Goal: Task Accomplishment & Management: Manage account settings

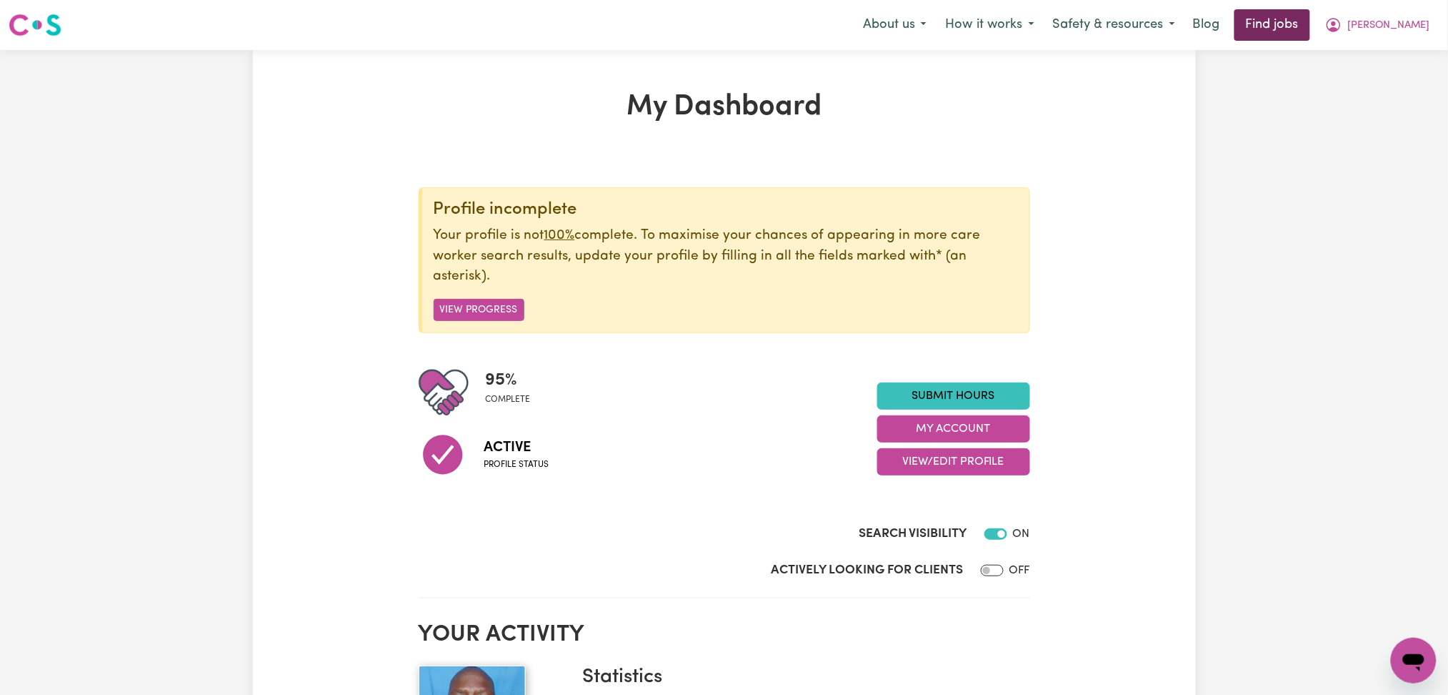
click at [1311, 27] on link "Find jobs" at bounding box center [1273, 24] width 76 height 31
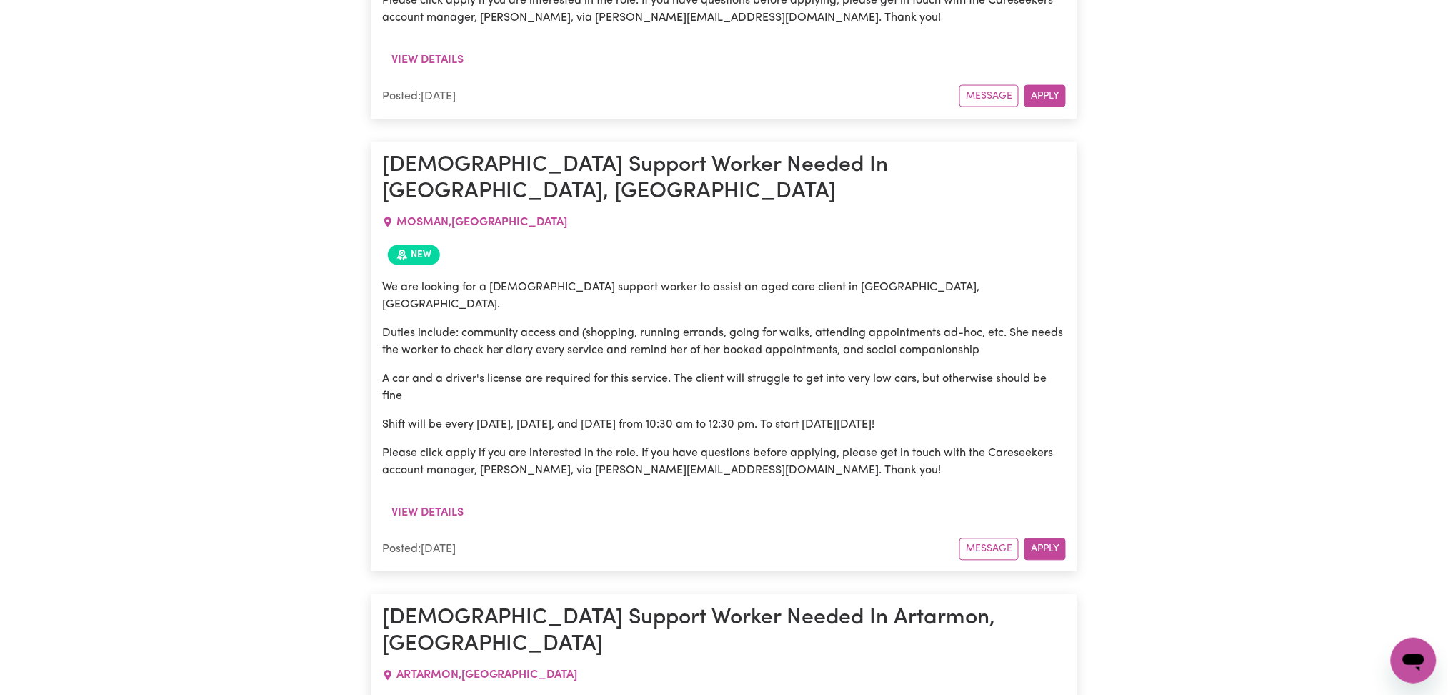
scroll to position [7251, 0]
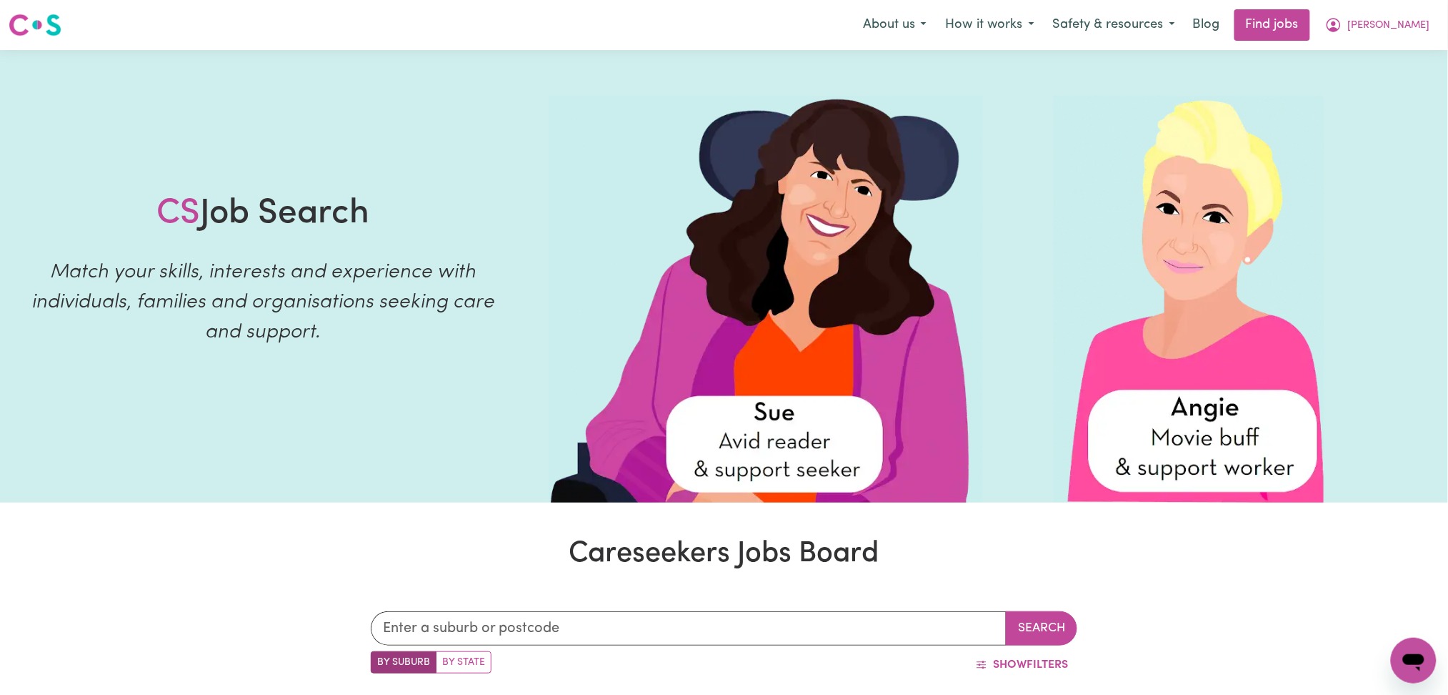
scroll to position [37452, 0]
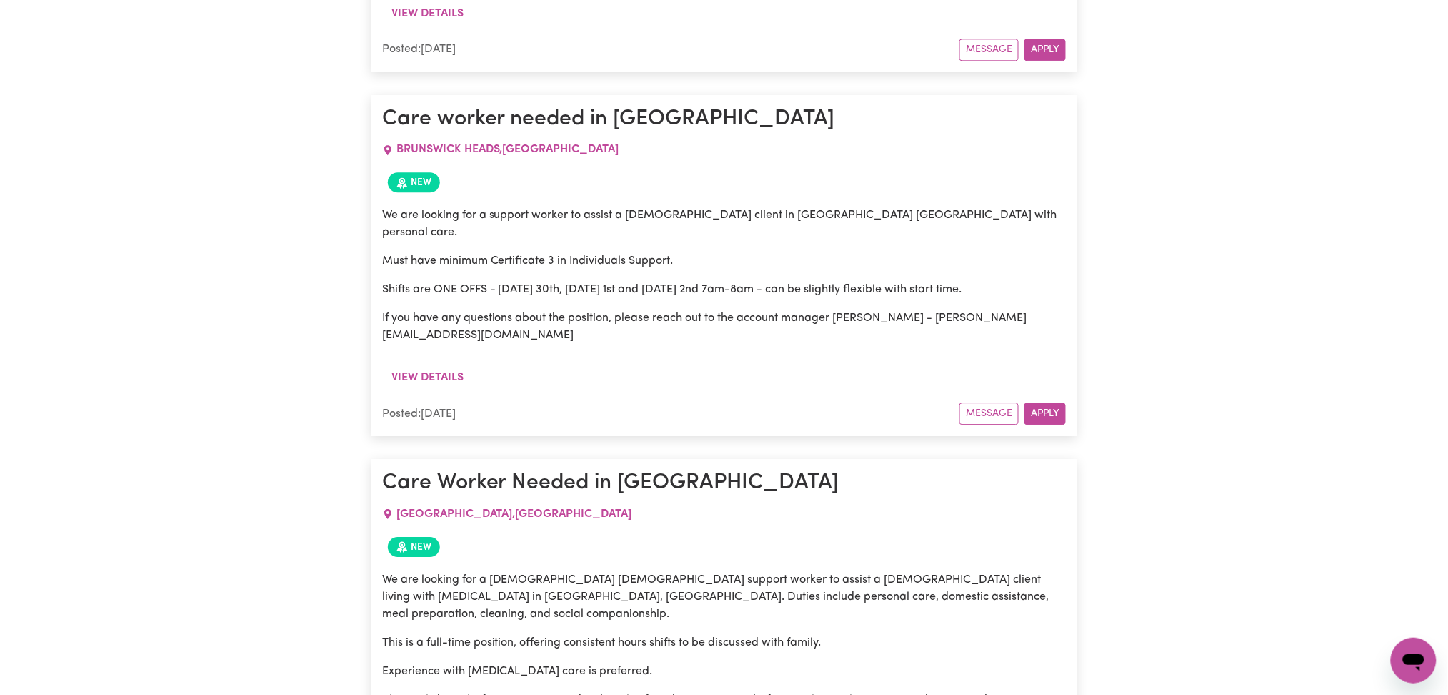
scroll to position [0, 0]
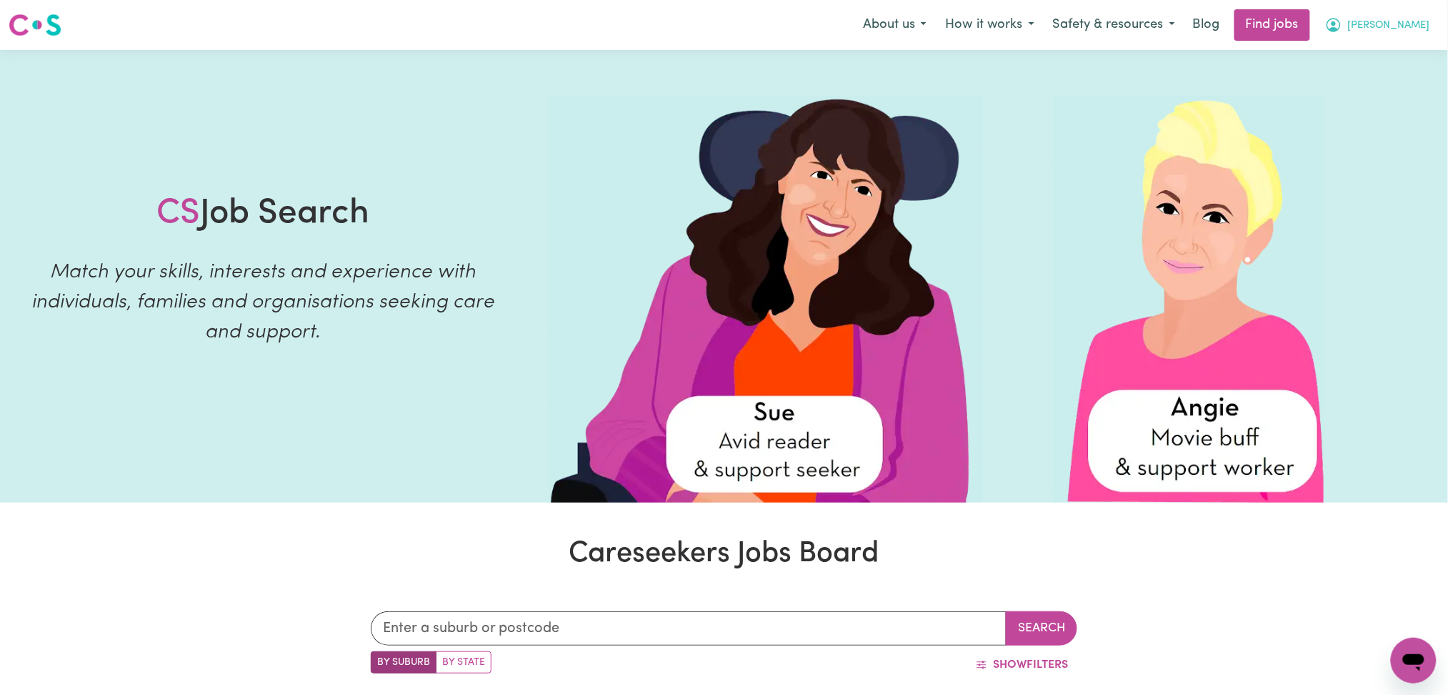
click at [1411, 34] on button "[PERSON_NAME]" at bounding box center [1378, 25] width 124 height 30
click at [1393, 104] on link "Logout" at bounding box center [1382, 109] width 113 height 27
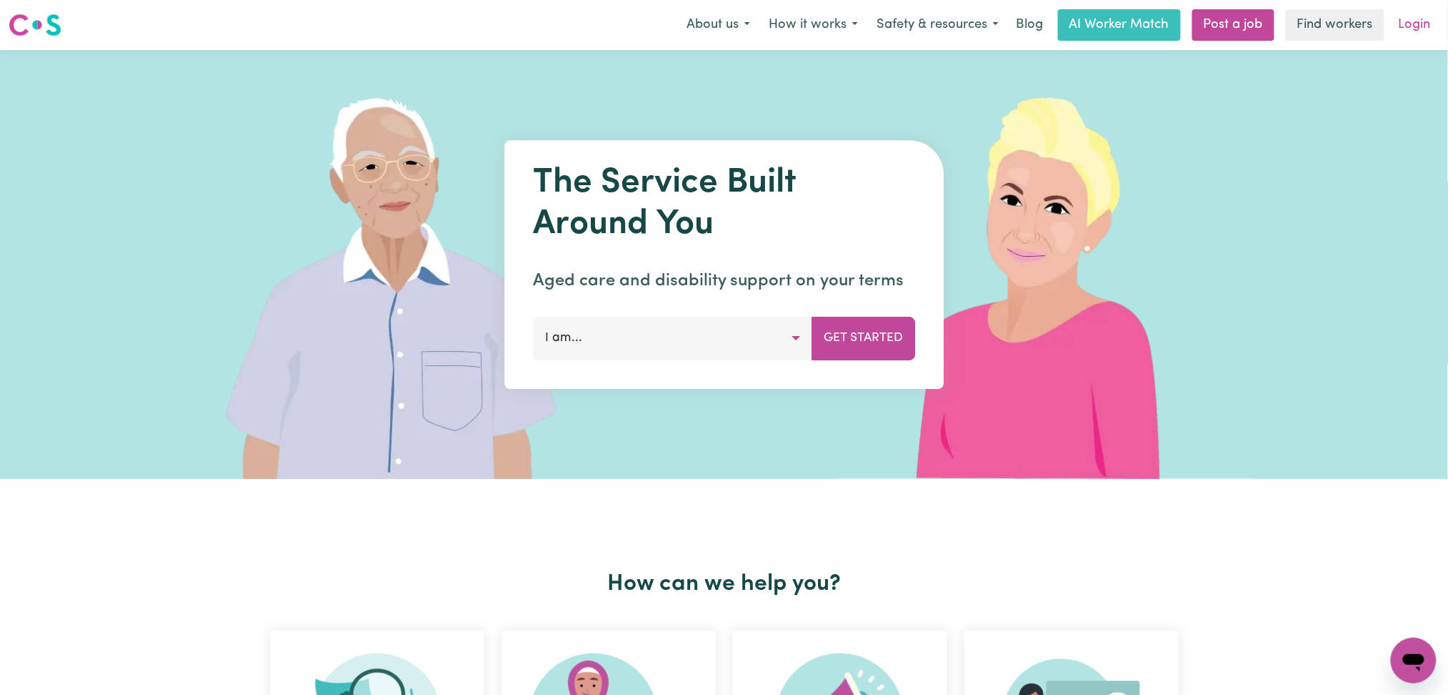
click at [1421, 36] on link "Login" at bounding box center [1415, 24] width 49 height 31
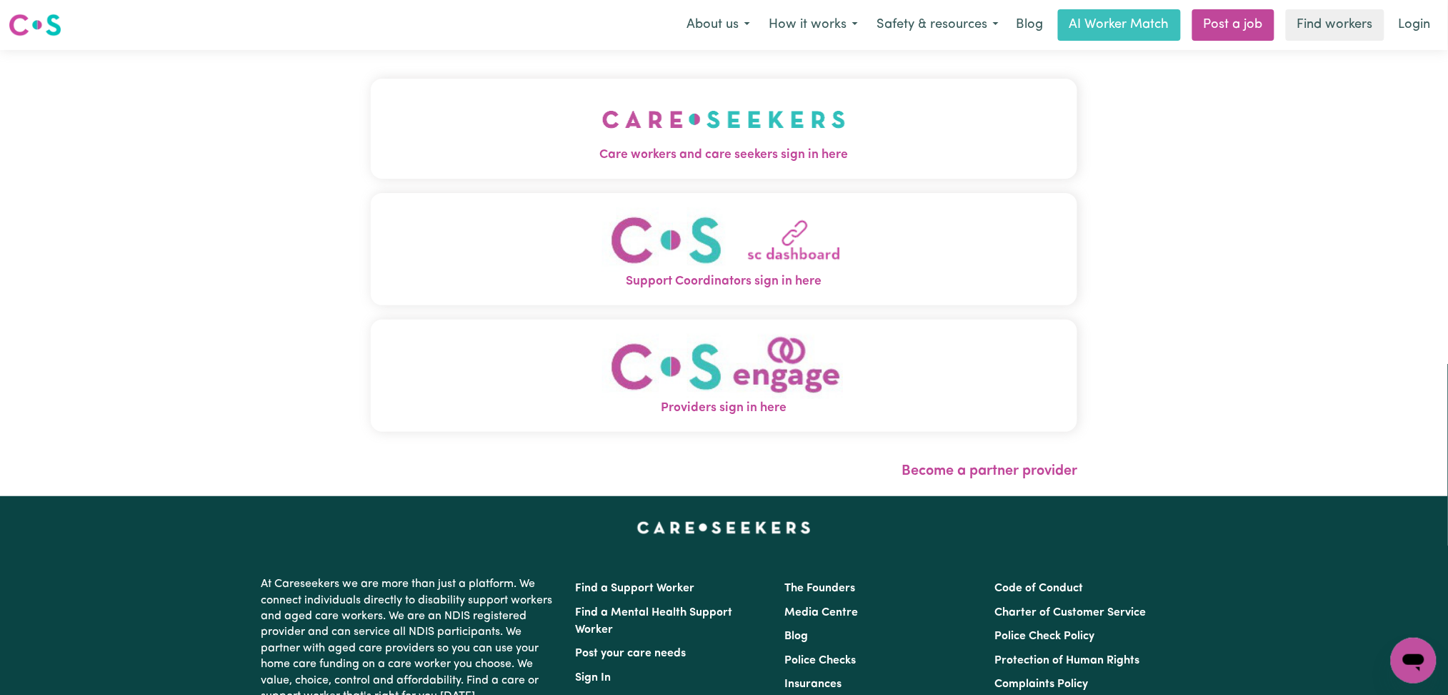
click at [463, 192] on div "Care workers and care seekers sign in here Support Coordinators sign in here Pr…" at bounding box center [724, 262] width 707 height 367
click at [478, 126] on button "Care workers and care seekers sign in here" at bounding box center [724, 129] width 707 height 100
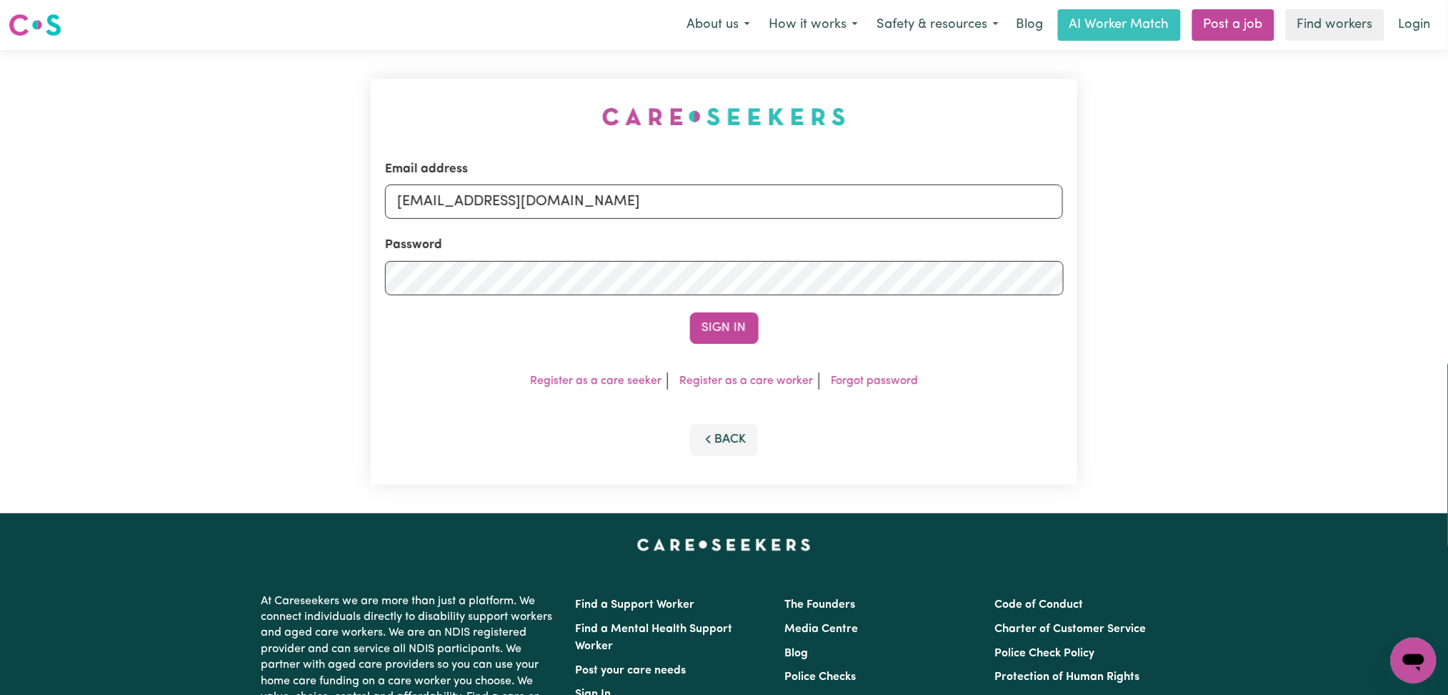
click at [531, 184] on div "Email address [EMAIL_ADDRESS][DOMAIN_NAME]" at bounding box center [724, 189] width 679 height 59
click at [516, 199] on input "[EMAIL_ADDRESS][DOMAIN_NAME]" at bounding box center [724, 201] width 679 height 34
drag, startPoint x: 469, startPoint y: 194, endPoint x: 972, endPoint y: 212, distance: 502.7
click at [980, 204] on input "Superuser~[EMAIL_ADDRESS][DOMAIN_NAME]" at bounding box center [724, 201] width 679 height 34
type input "Superuser~[EMAIL_ADDRESS][DOMAIN_NAME]"
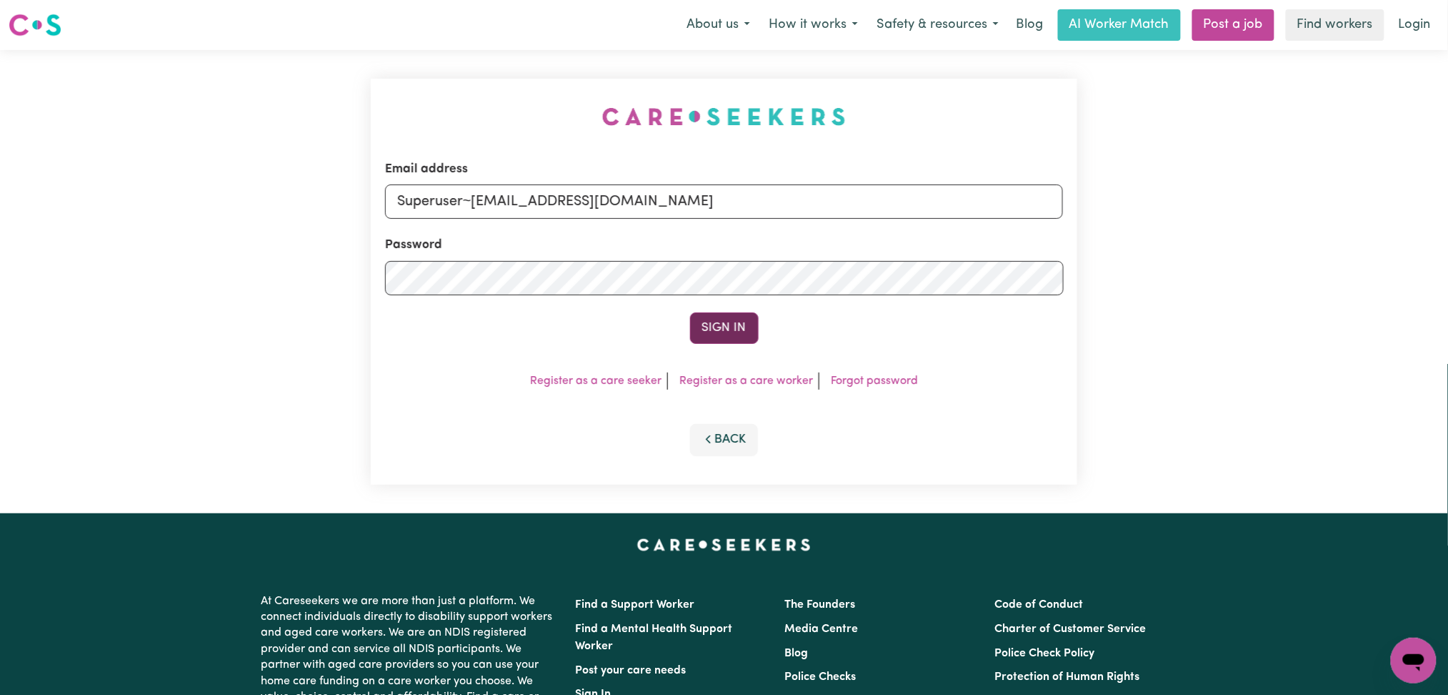
click at [735, 324] on button "Sign In" at bounding box center [724, 327] width 69 height 31
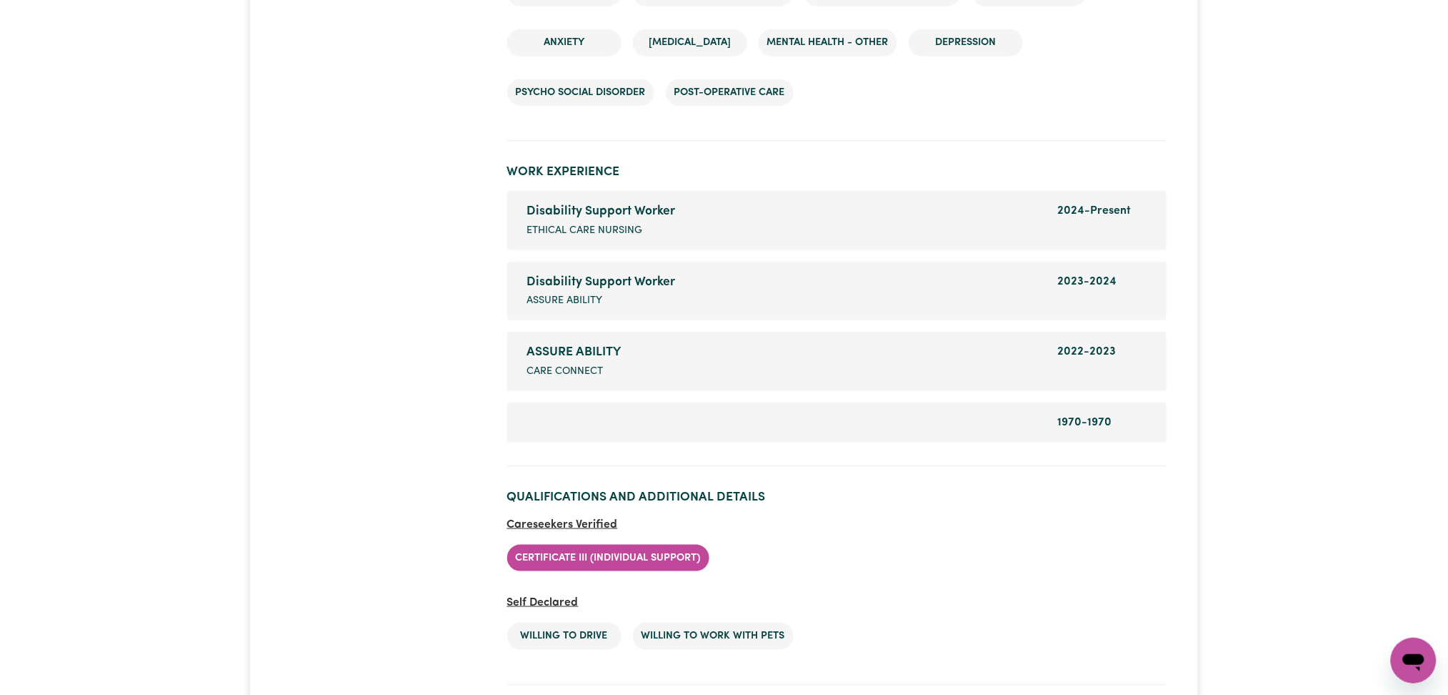
scroll to position [1905, 0]
